Goal: Transaction & Acquisition: Purchase product/service

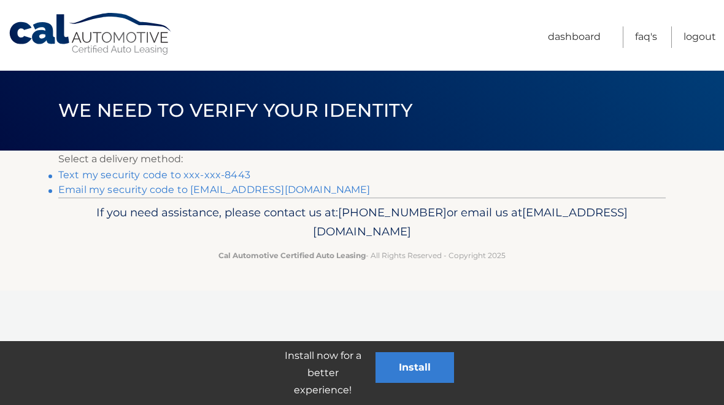
click at [77, 180] on link "Text my security code to xxx-xxx-8443" at bounding box center [154, 175] width 192 height 12
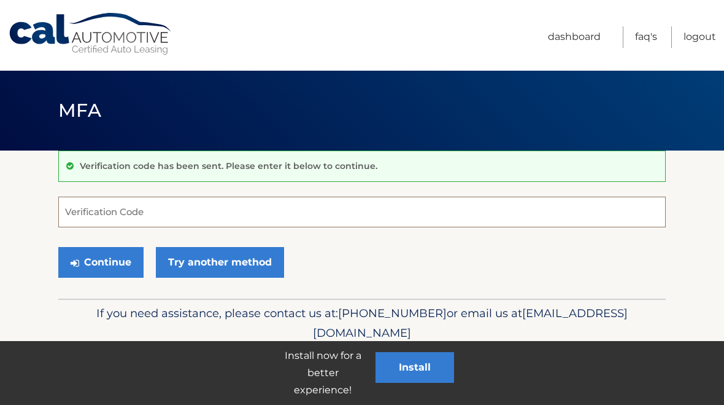
click at [85, 211] on input "Verification Code" at bounding box center [362, 211] width 608 height 31
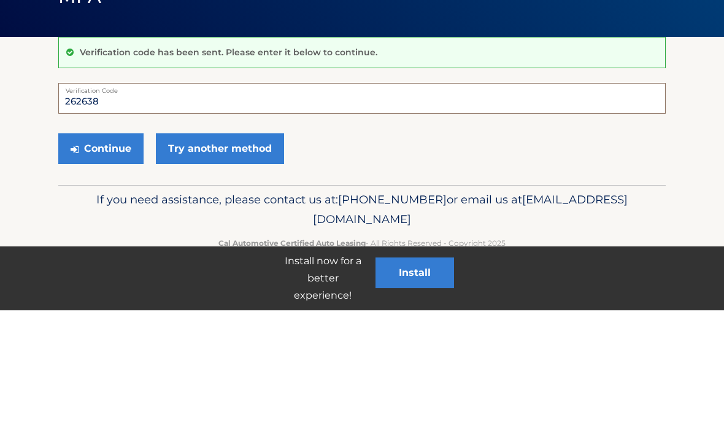
type input "262638"
click at [117, 247] on button "Continue" at bounding box center [100, 262] width 85 height 31
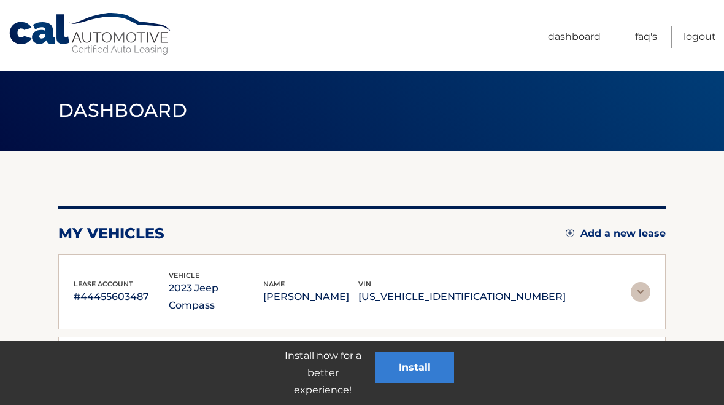
click at [118, 262] on div "lease account #44455603487 vehicle 2023 Jeep Compass name [PERSON_NAME] vin [US…" at bounding box center [362, 292] width 608 height 76
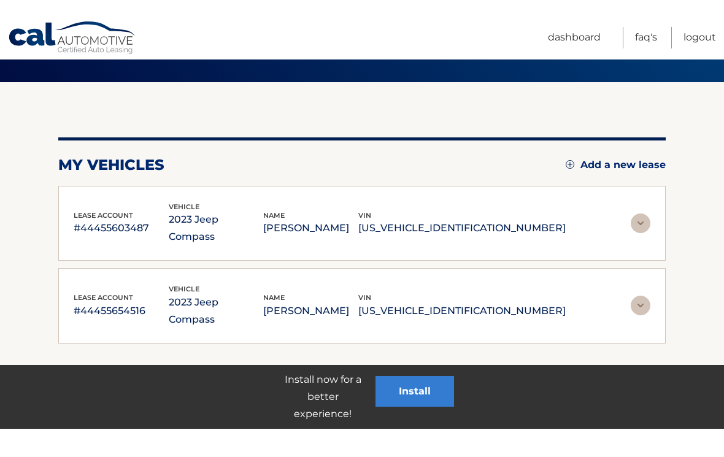
scroll to position [101, 0]
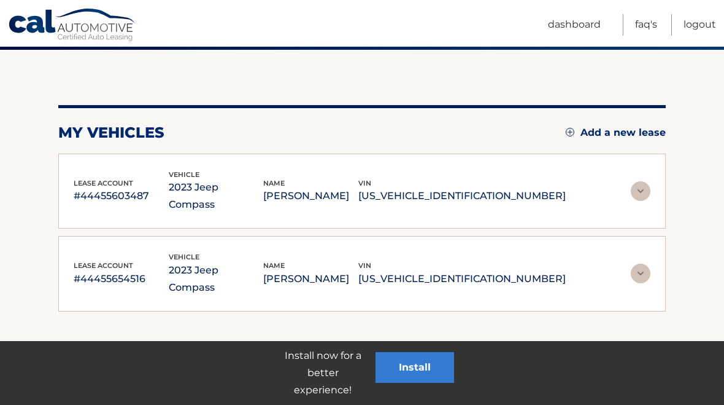
click at [637, 263] on img at bounding box center [641, 273] width 20 height 20
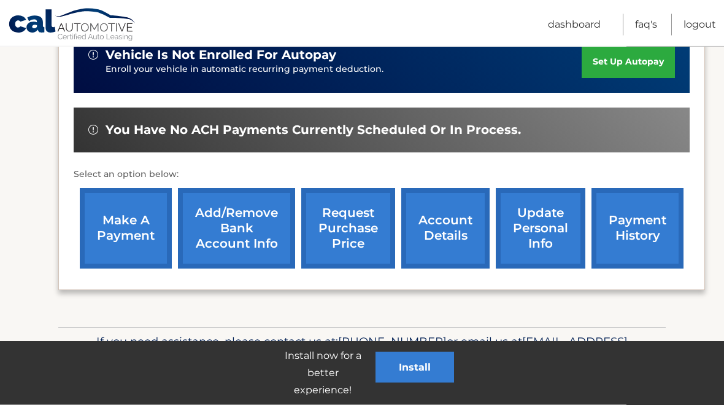
scroll to position [395, 0]
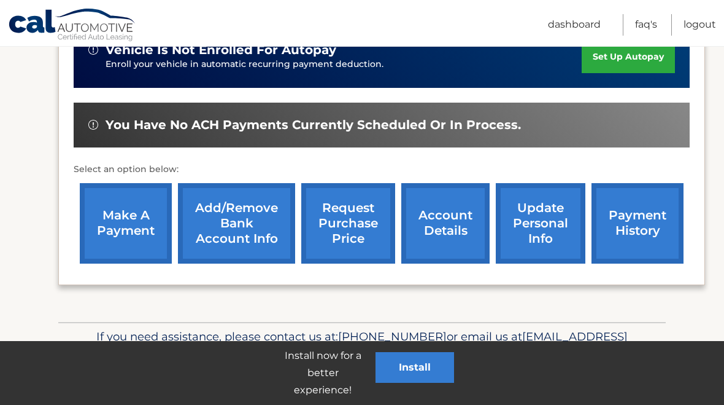
click at [112, 234] on link "make a payment" at bounding box center [126, 223] width 92 height 80
click at [125, 220] on link "make a payment" at bounding box center [126, 223] width 92 height 80
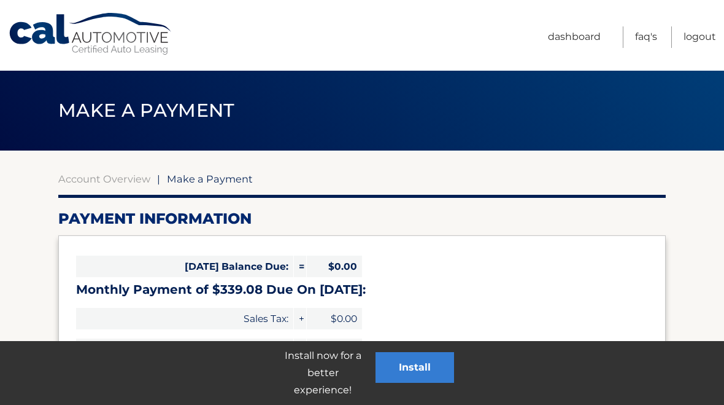
select select "ZTBhNTQ5ZDAtNDIzYi00NmQ5LTg3ZjItZDk5MWM0N2Q1YTc0"
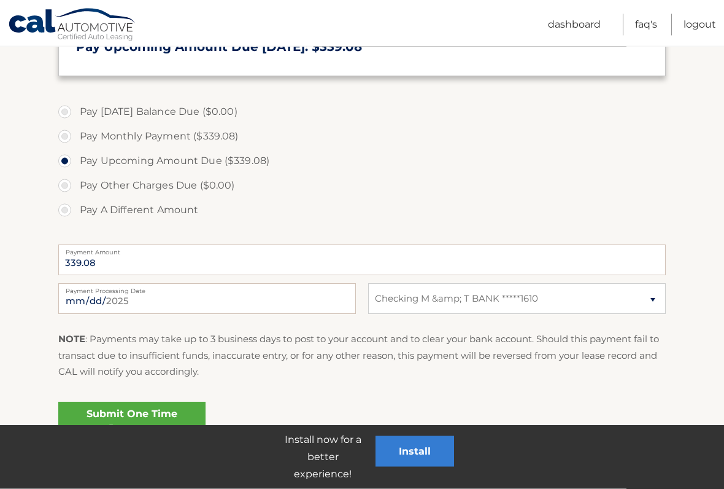
scroll to position [326, 0]
click at [247, 303] on input "[DATE]" at bounding box center [207, 297] width 298 height 31
type input "[DATE]"
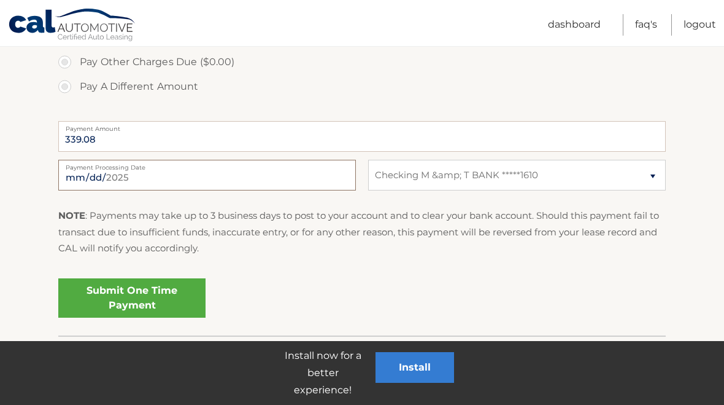
scroll to position [470, 0]
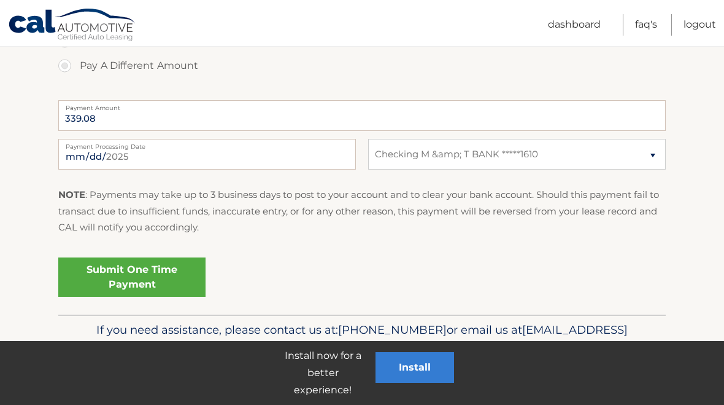
click at [141, 276] on link "Submit One Time Payment" at bounding box center [131, 276] width 147 height 39
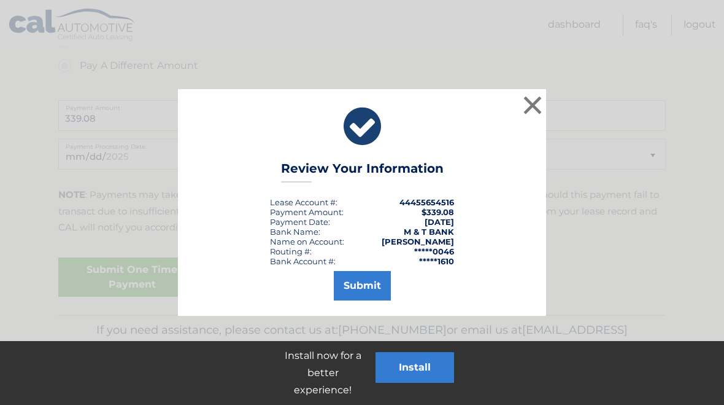
click at [357, 292] on button "Submit" at bounding box center [362, 285] width 57 height 29
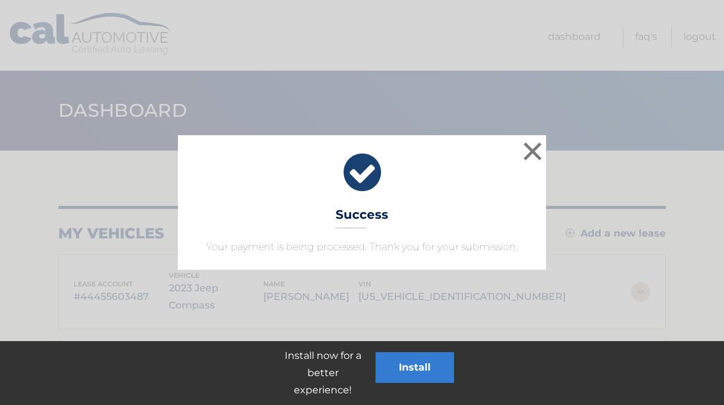
click at [538, 150] on button "×" at bounding box center [533, 151] width 25 height 25
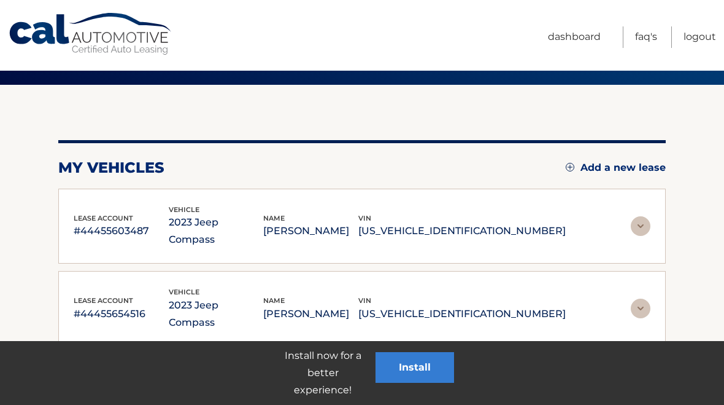
scroll to position [101, 0]
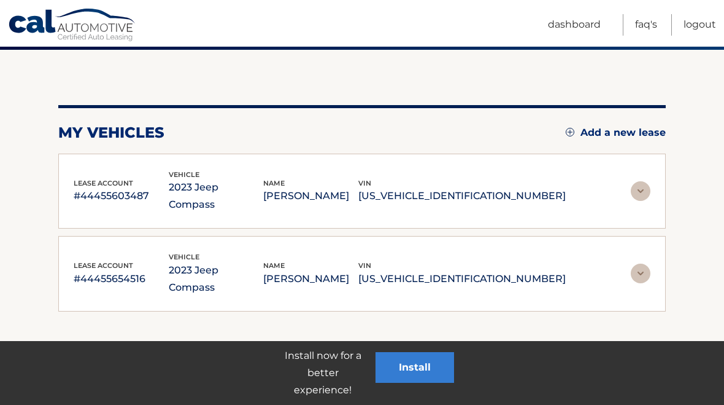
click at [631, 183] on img at bounding box center [641, 191] width 20 height 20
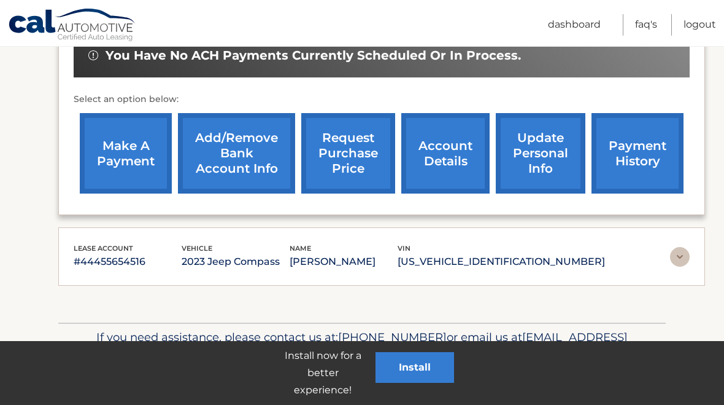
scroll to position [406, 0]
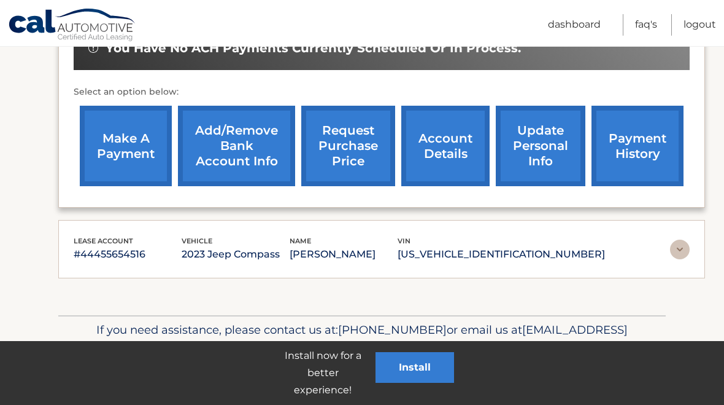
click at [700, 24] on link "Logout" at bounding box center [700, 24] width 33 height 21
